Goal: Information Seeking & Learning: Learn about a topic

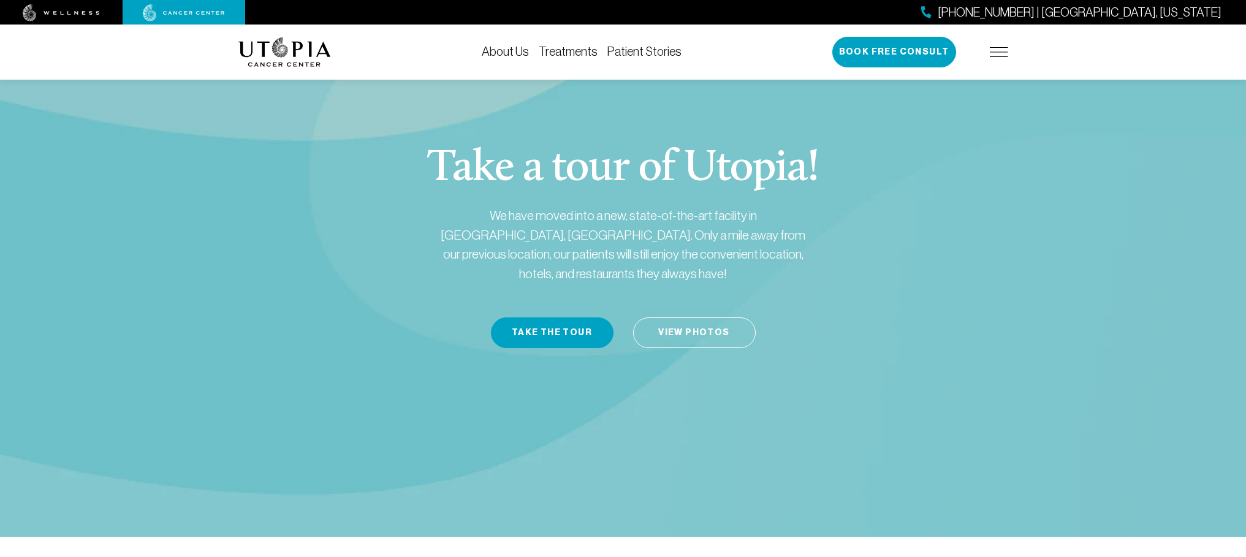
click at [572, 51] on link "Treatments" at bounding box center [568, 51] width 59 height 13
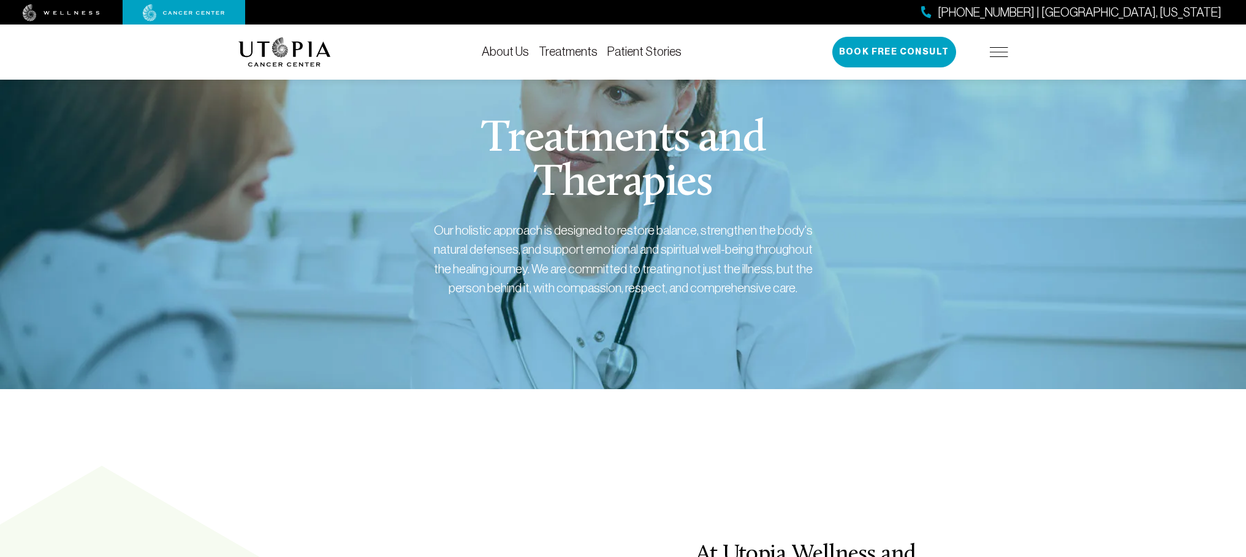
click at [563, 53] on link "Treatments" at bounding box center [568, 51] width 59 height 13
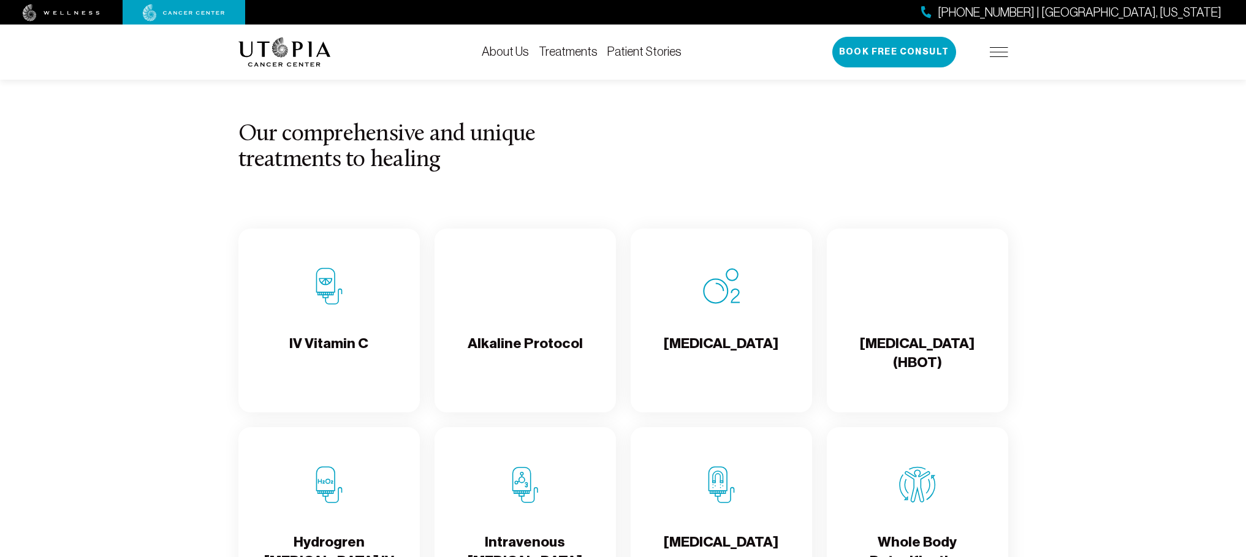
scroll to position [1200, 0]
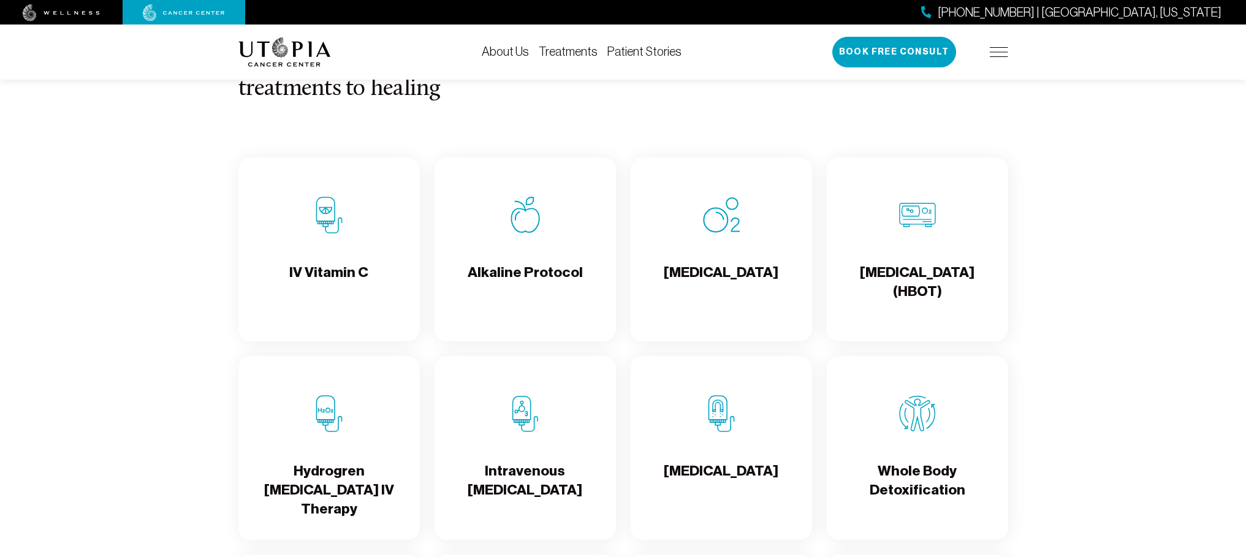
click at [337, 238] on div "IV Vitamin C" at bounding box center [328, 249] width 181 height 184
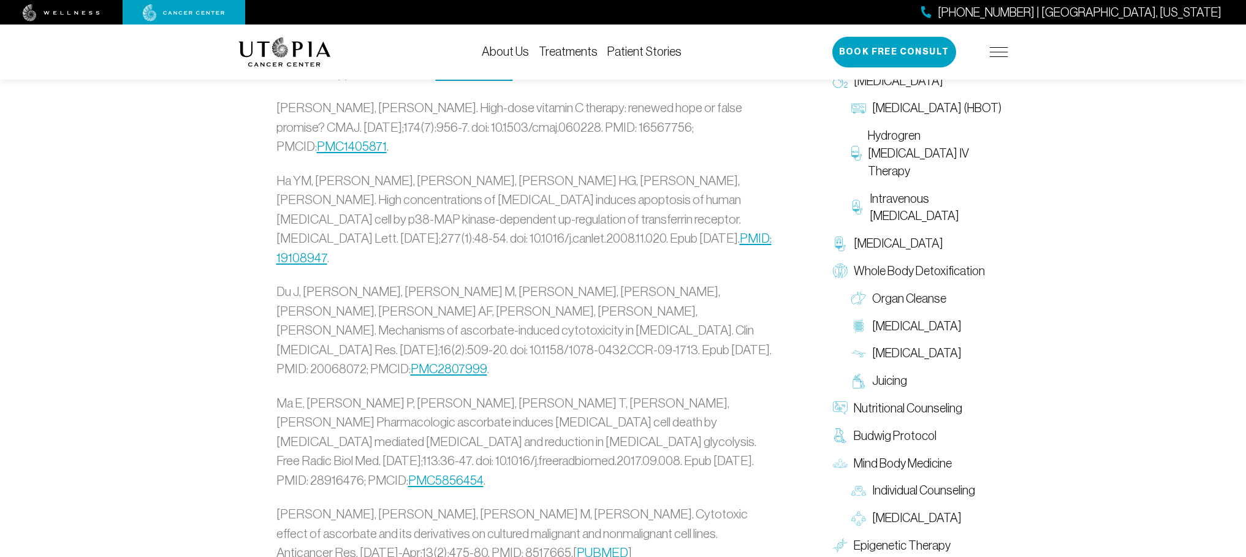
scroll to position [3674, 0]
